Goal: Task Accomplishment & Management: Manage account settings

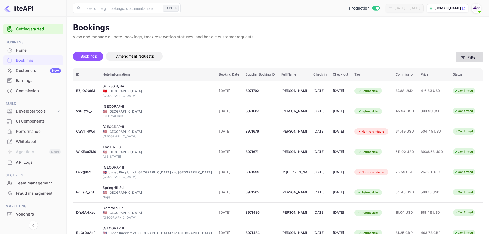
click at [470, 54] on button "Filter" at bounding box center [469, 57] width 27 height 11
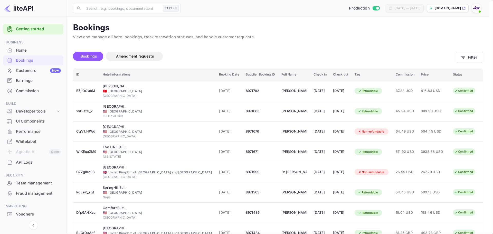
paste input "7227936"
type input "7227936"
drag, startPoint x: 401, startPoint y: 196, endPoint x: 412, endPoint y: 192, distance: 12.3
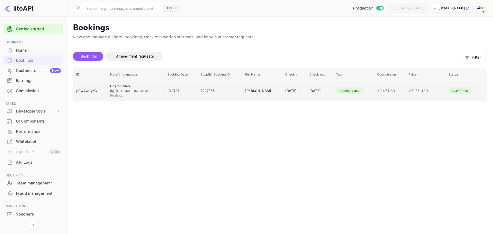
click at [82, 91] on div "pPw4CuyXC" at bounding box center [90, 91] width 28 height 8
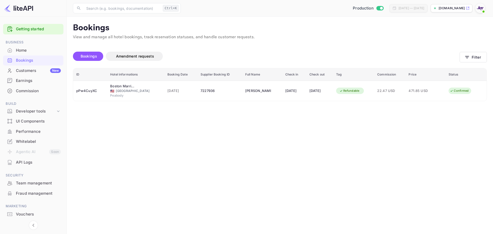
drag, startPoint x: 334, startPoint y: 147, endPoint x: 288, endPoint y: 136, distance: 47.0
click at [331, 145] on main "Bookings View and manage all hotel bookings, track reservation statuses, and ha…" at bounding box center [280, 125] width 426 height 217
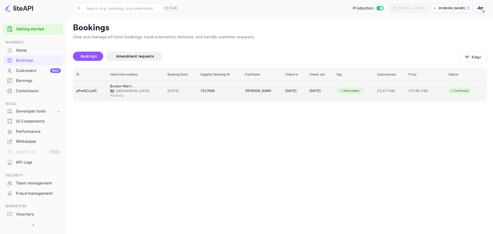
click at [94, 88] on div "pPw4CuyXC" at bounding box center [90, 91] width 28 height 8
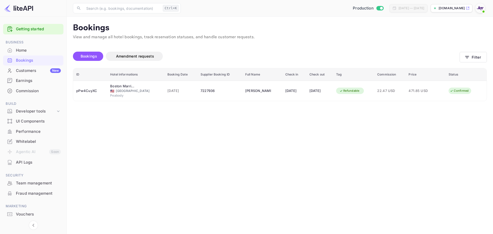
scroll to position [114, 0]
drag, startPoint x: 137, startPoint y: 137, endPoint x: 149, endPoint y: 131, distance: 13.1
click at [138, 137] on div at bounding box center [246, 117] width 493 height 234
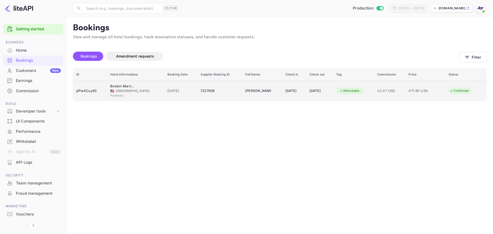
click at [238, 89] on td "7227936" at bounding box center [219, 91] width 45 height 20
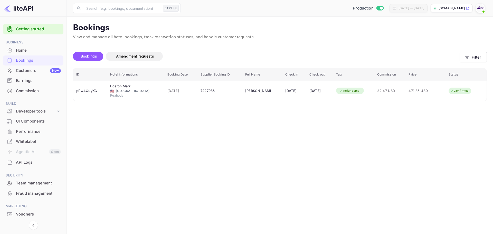
drag, startPoint x: 269, startPoint y: 116, endPoint x: 303, endPoint y: 118, distance: 34.2
drag, startPoint x: 206, startPoint y: 204, endPoint x: 211, endPoint y: 199, distance: 7.3
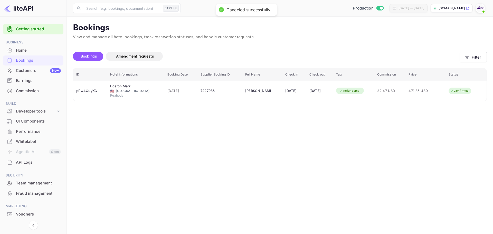
scroll to position [77, 0]
